Goal: Task Accomplishment & Management: Use online tool/utility

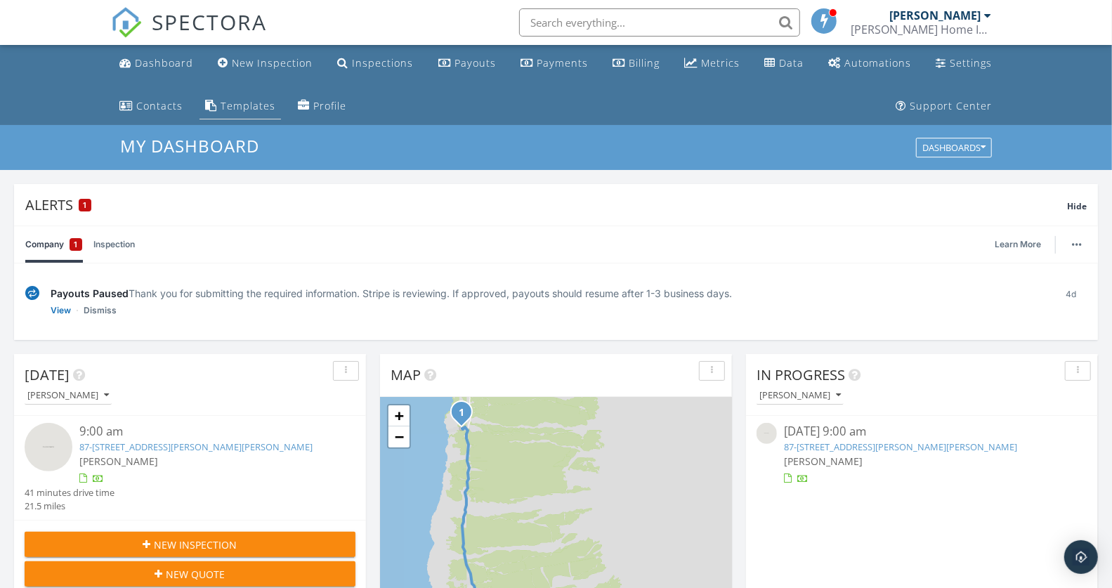
click at [240, 103] on div "Templates" at bounding box center [248, 105] width 55 height 13
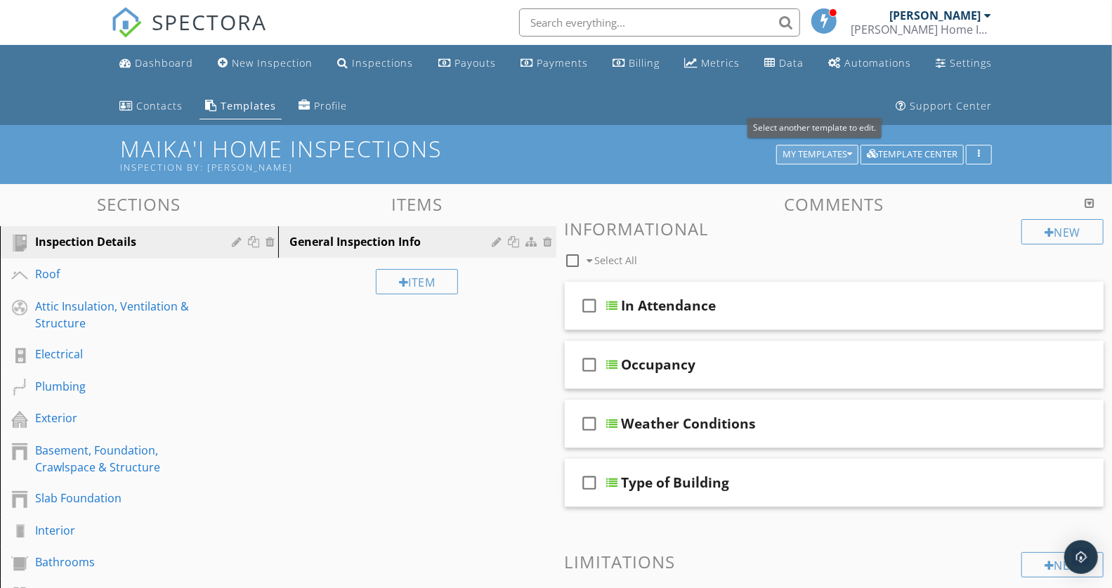
click at [822, 152] on div "My Templates" at bounding box center [818, 155] width 70 height 10
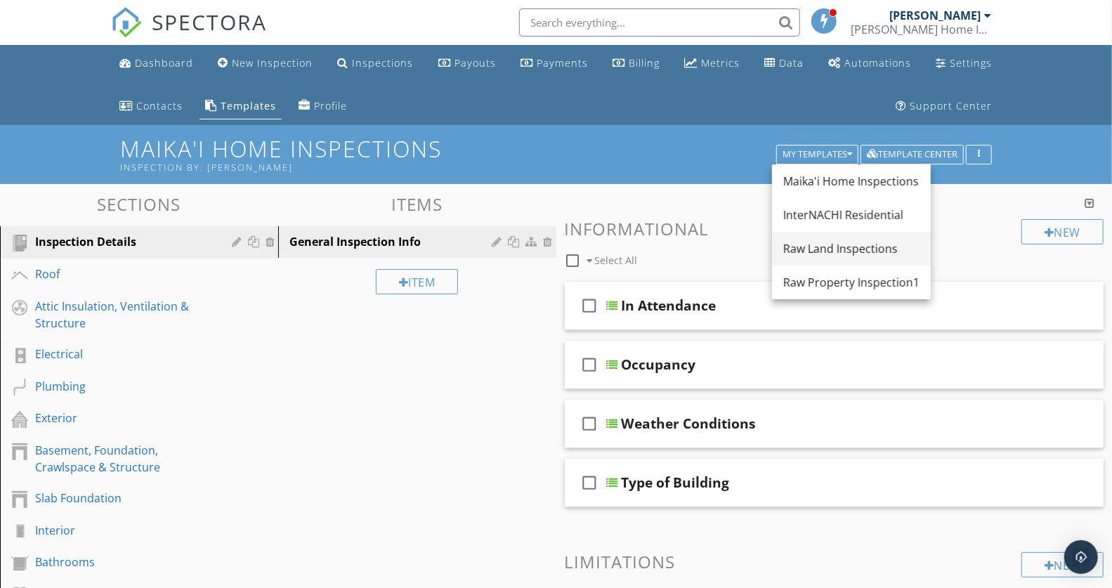
click at [857, 250] on div "Raw Land Inspections" at bounding box center [852, 248] width 136 height 17
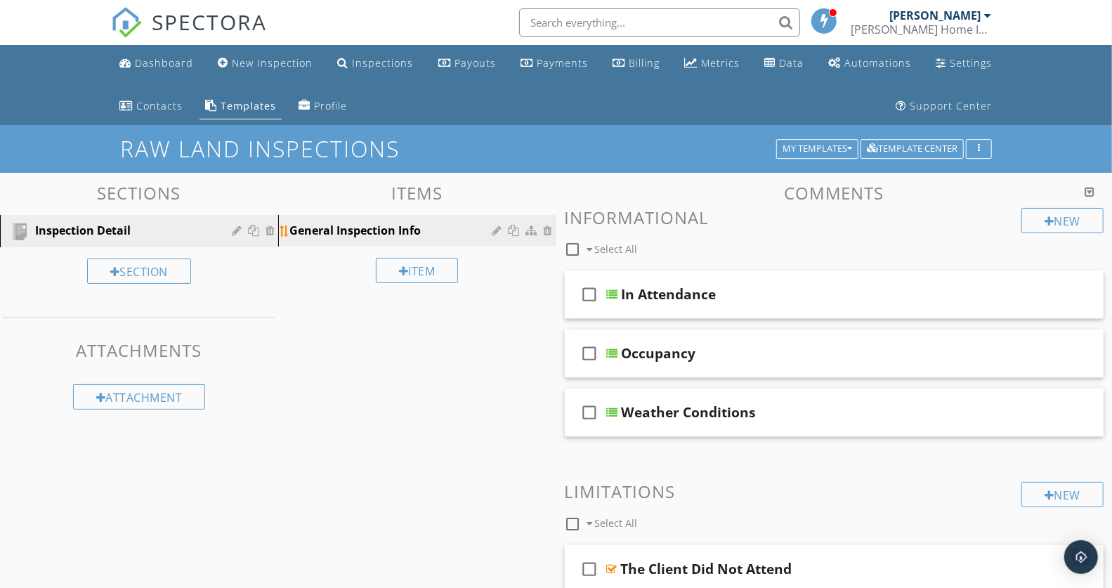
click at [368, 233] on div "General Inspection Info" at bounding box center [393, 230] width 207 height 17
click at [776, 296] on div "In Attendance" at bounding box center [814, 294] width 384 height 17
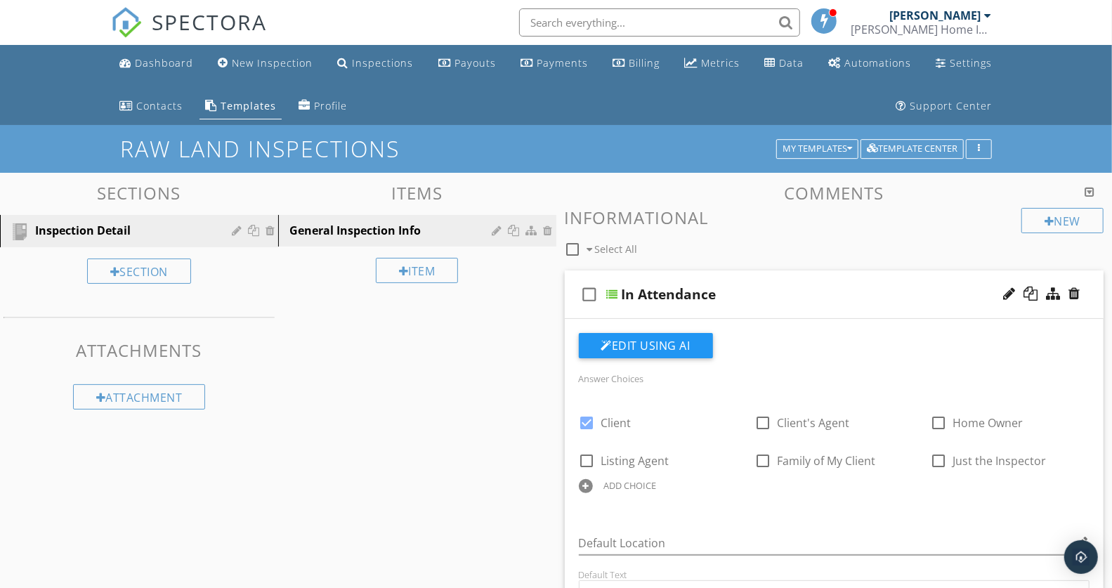
click at [774, 290] on div "In Attendance" at bounding box center [814, 294] width 384 height 17
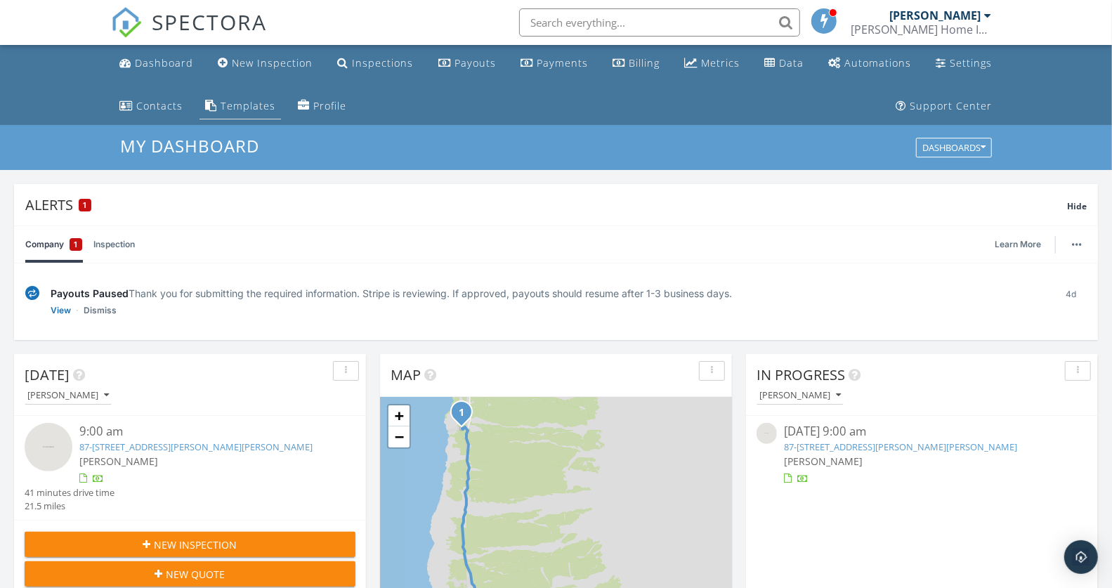
click at [253, 105] on div "Templates" at bounding box center [248, 105] width 55 height 13
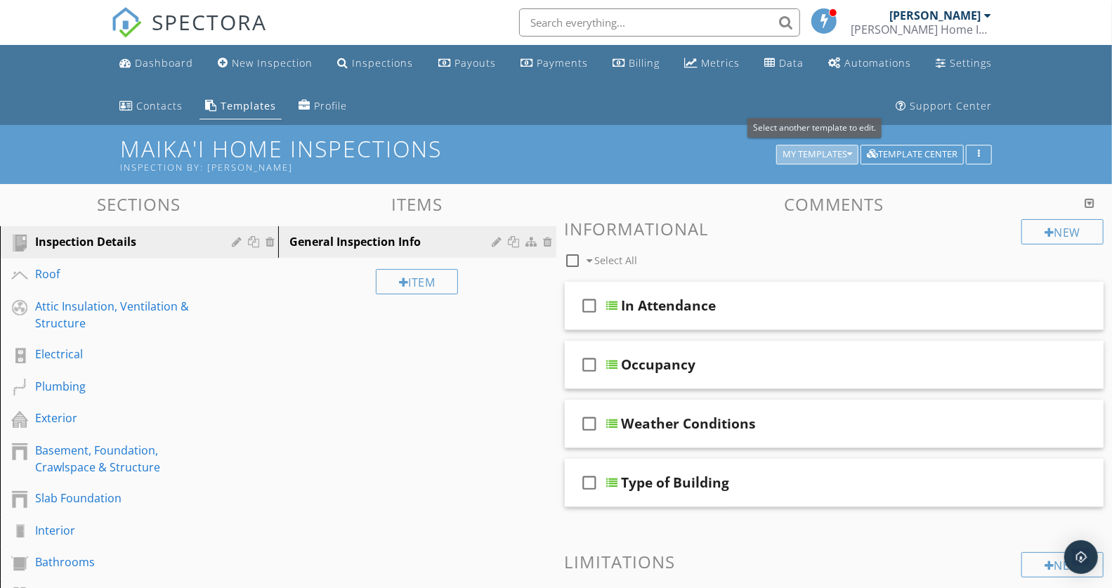
click at [838, 152] on div "My Templates" at bounding box center [818, 155] width 70 height 10
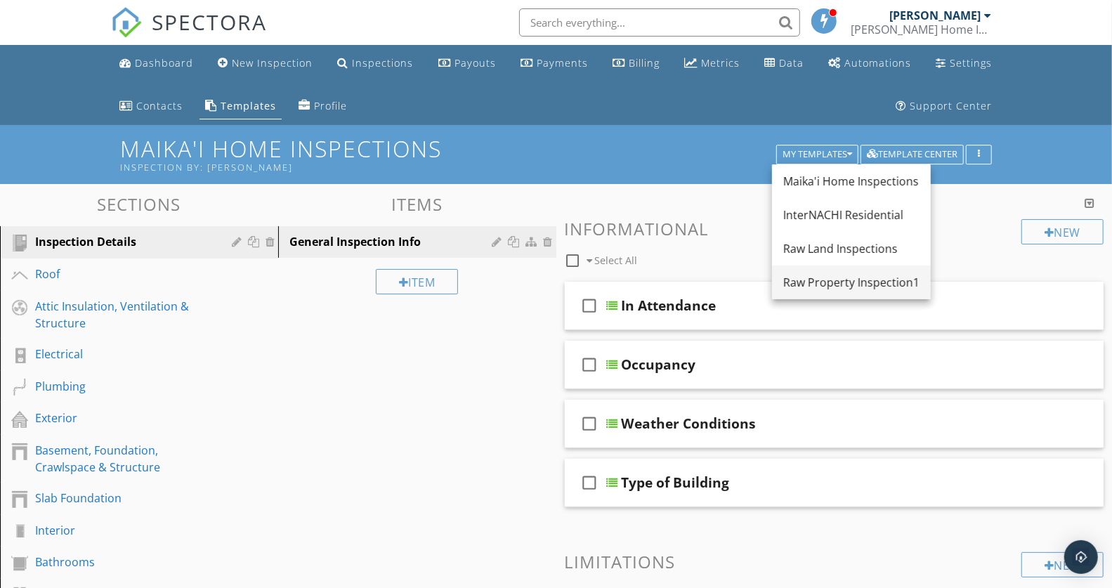
click at [835, 283] on div "Raw Property Inspection1" at bounding box center [852, 282] width 136 height 17
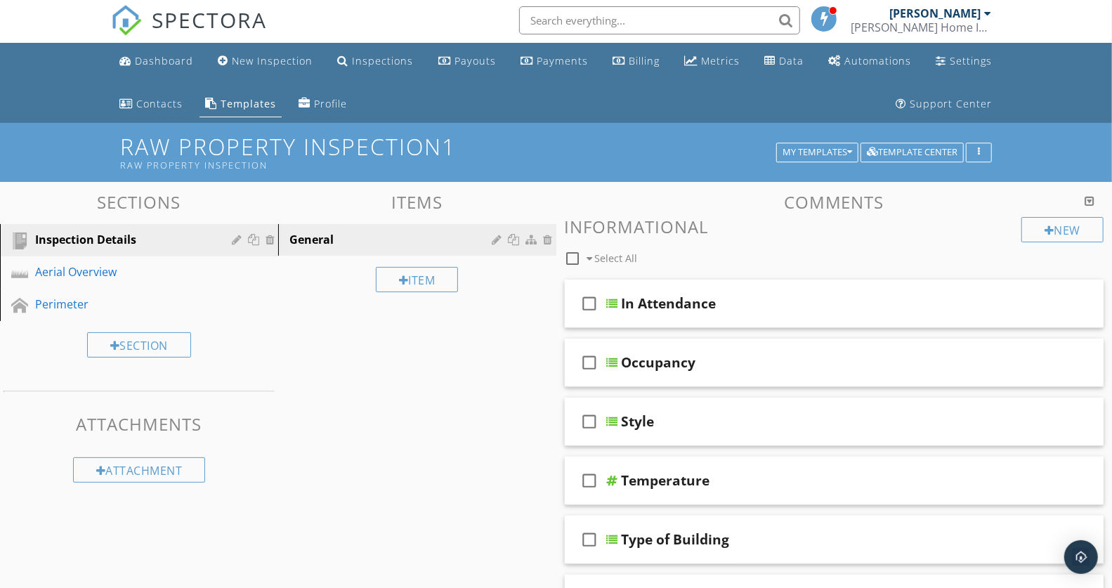
scroll to position [3, 0]
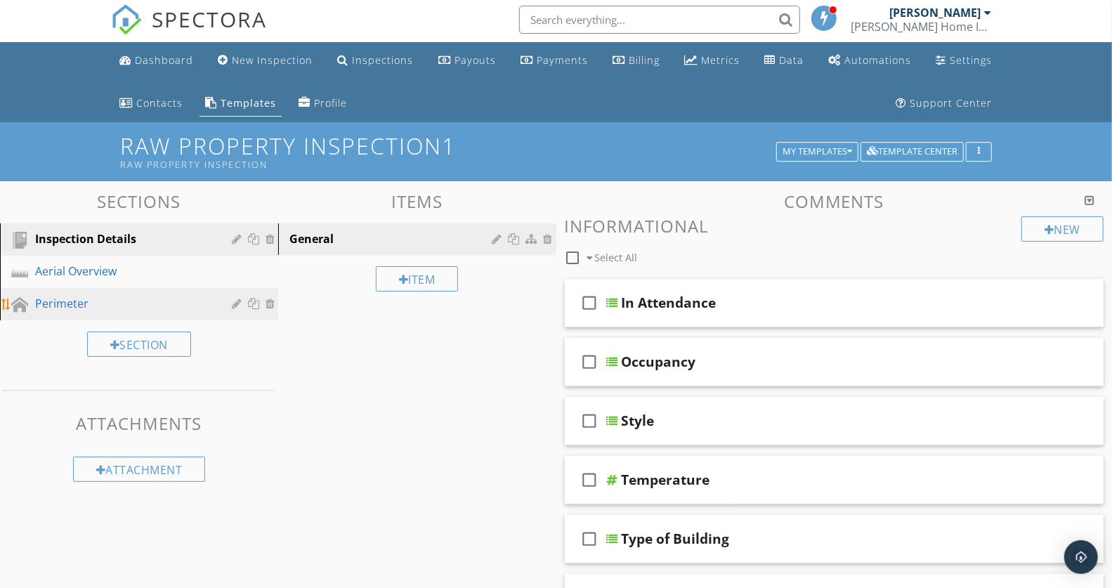
click at [98, 299] on div "Perimeter" at bounding box center [123, 303] width 176 height 17
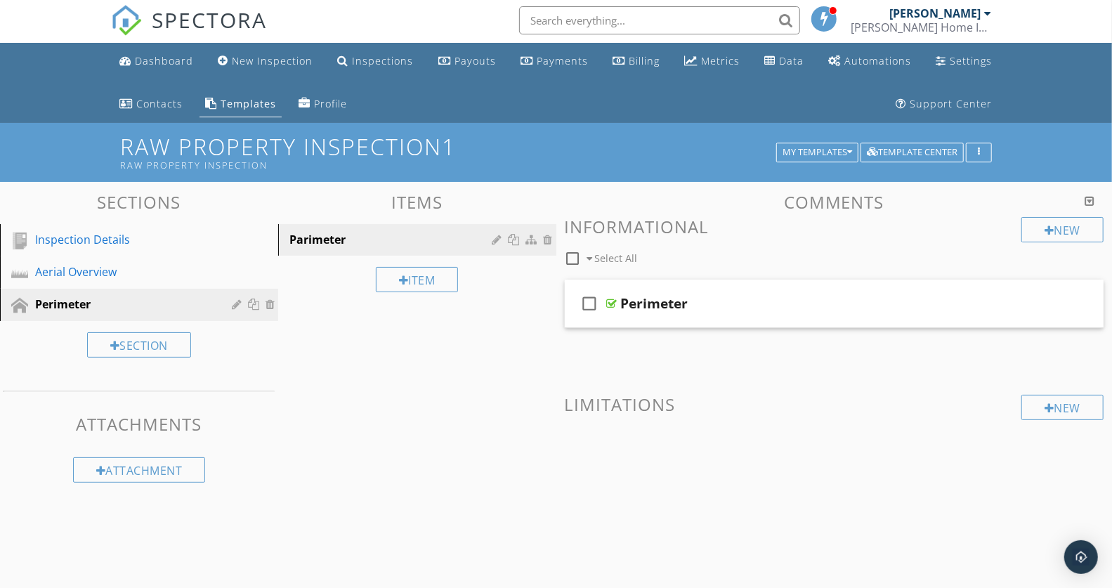
scroll to position [0, 0]
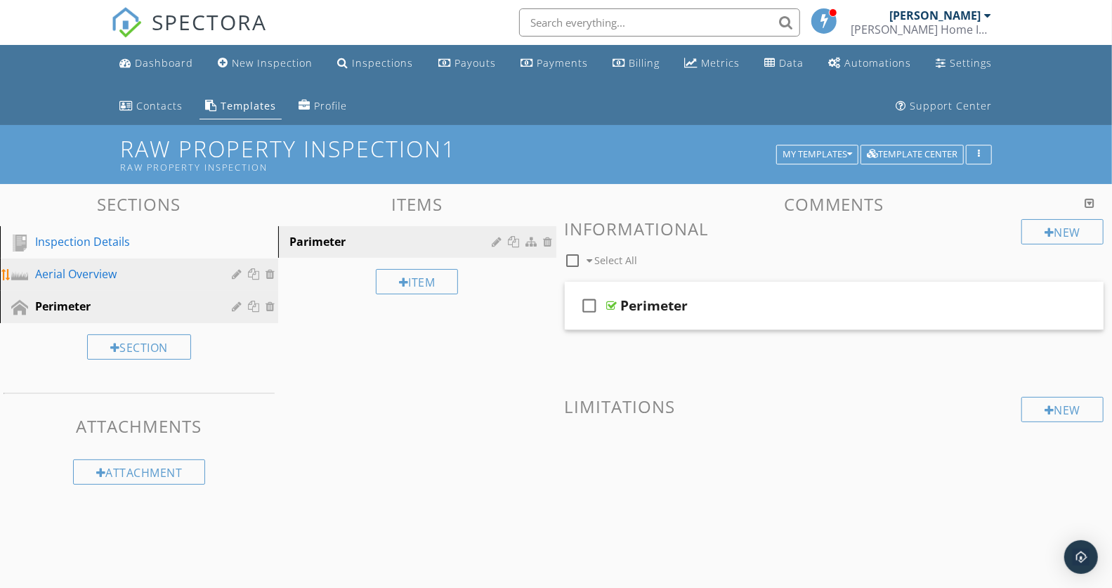
click at [206, 268] on div "Aerial Overview" at bounding box center [123, 274] width 176 height 17
